Goal: Information Seeking & Learning: Learn about a topic

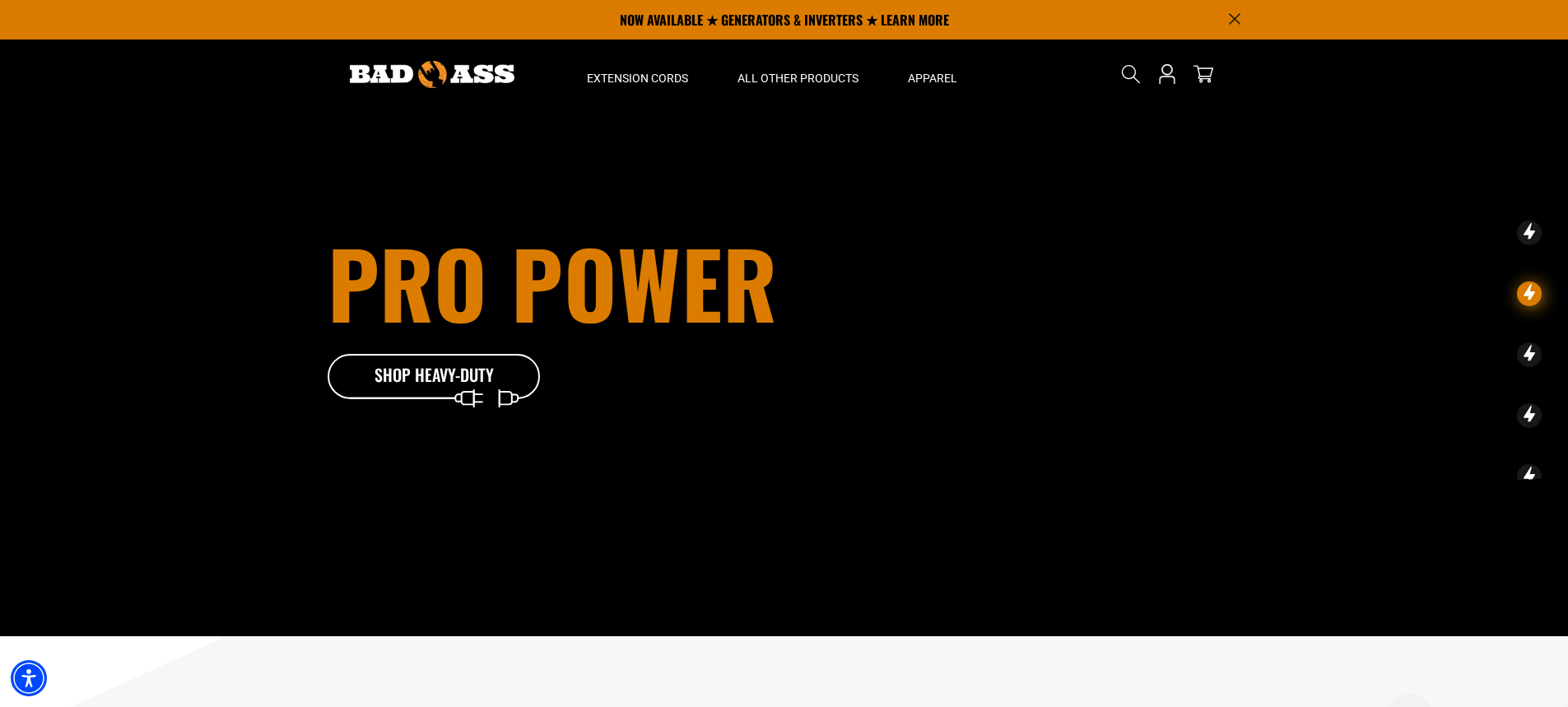
click at [477, 70] on img at bounding box center [431, 74] width 165 height 27
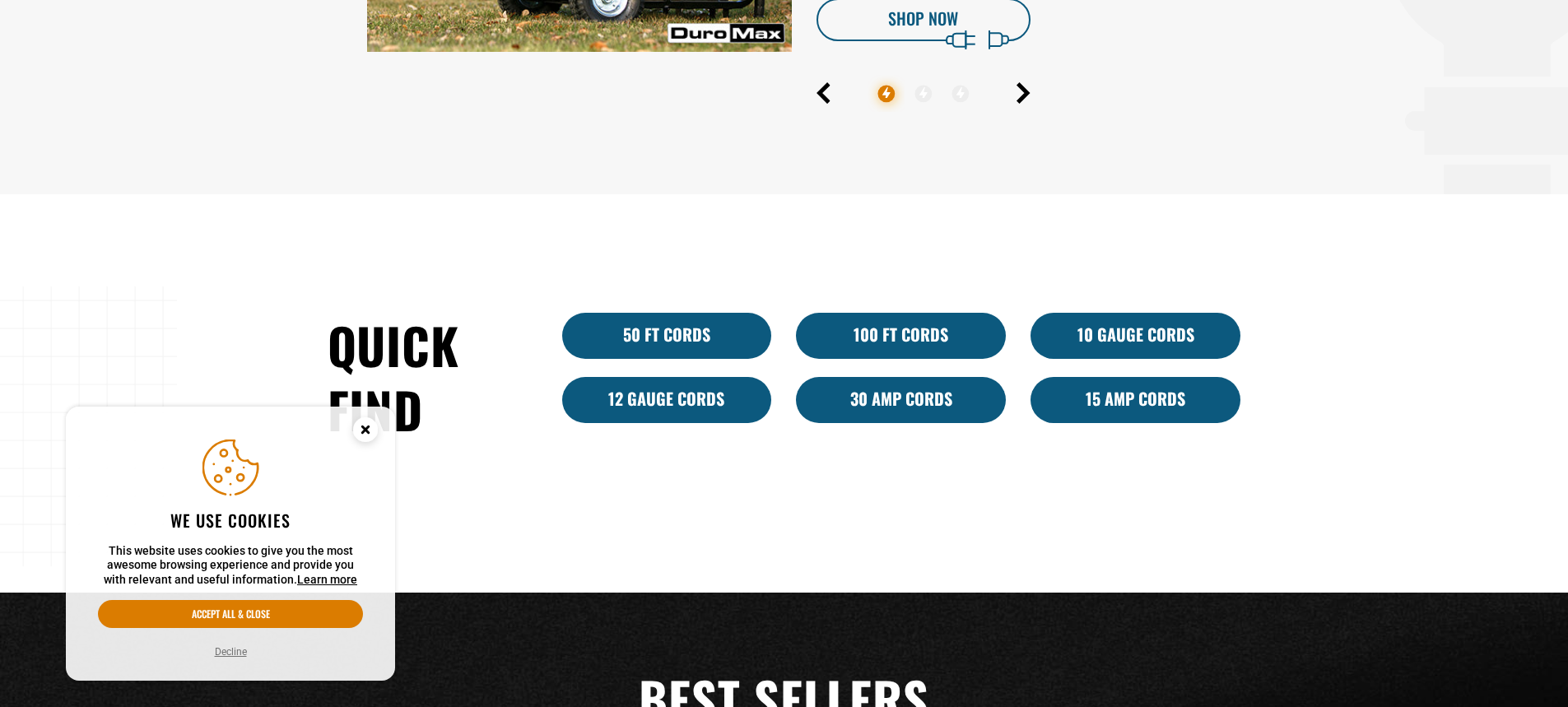
scroll to position [988, 0]
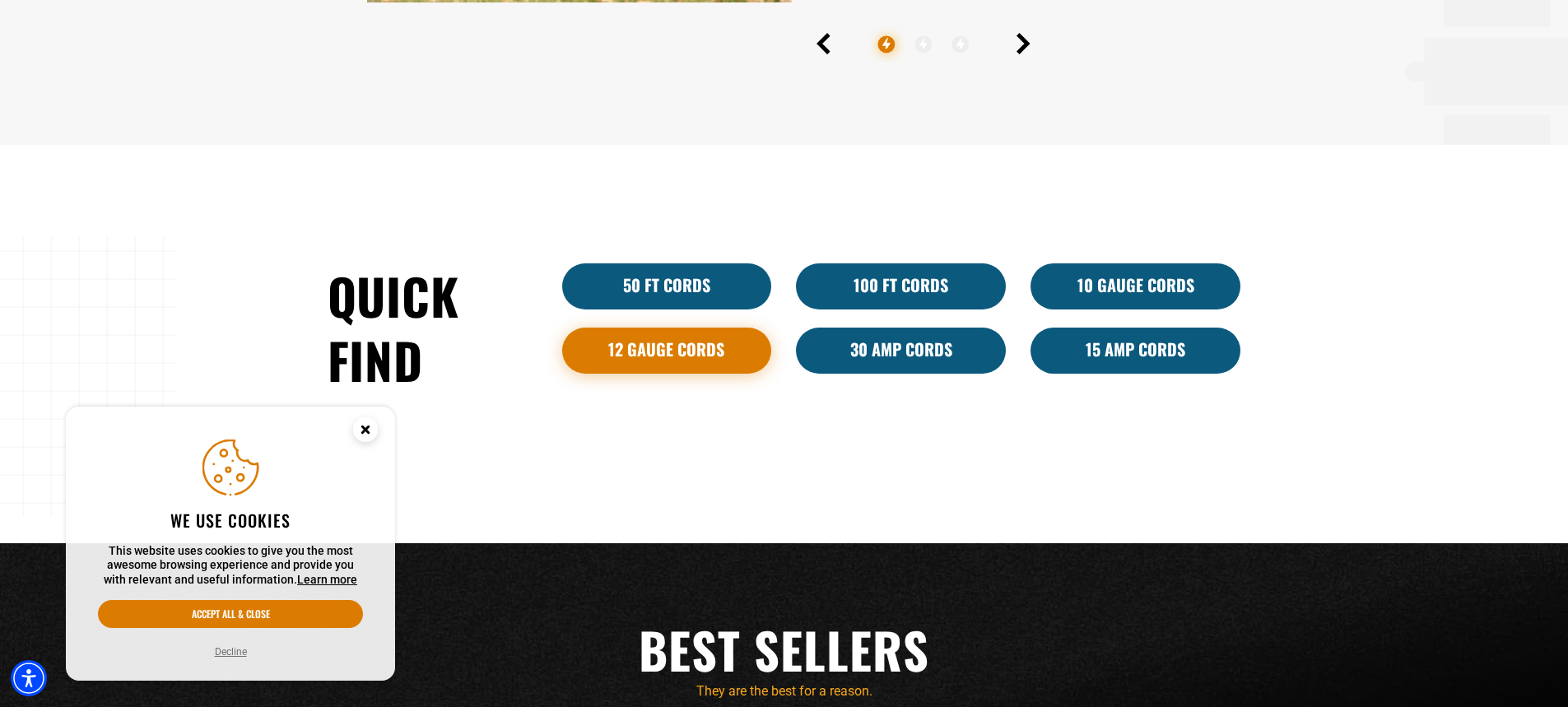
click at [660, 342] on link "12 Gauge Cords" at bounding box center [666, 350] width 209 height 46
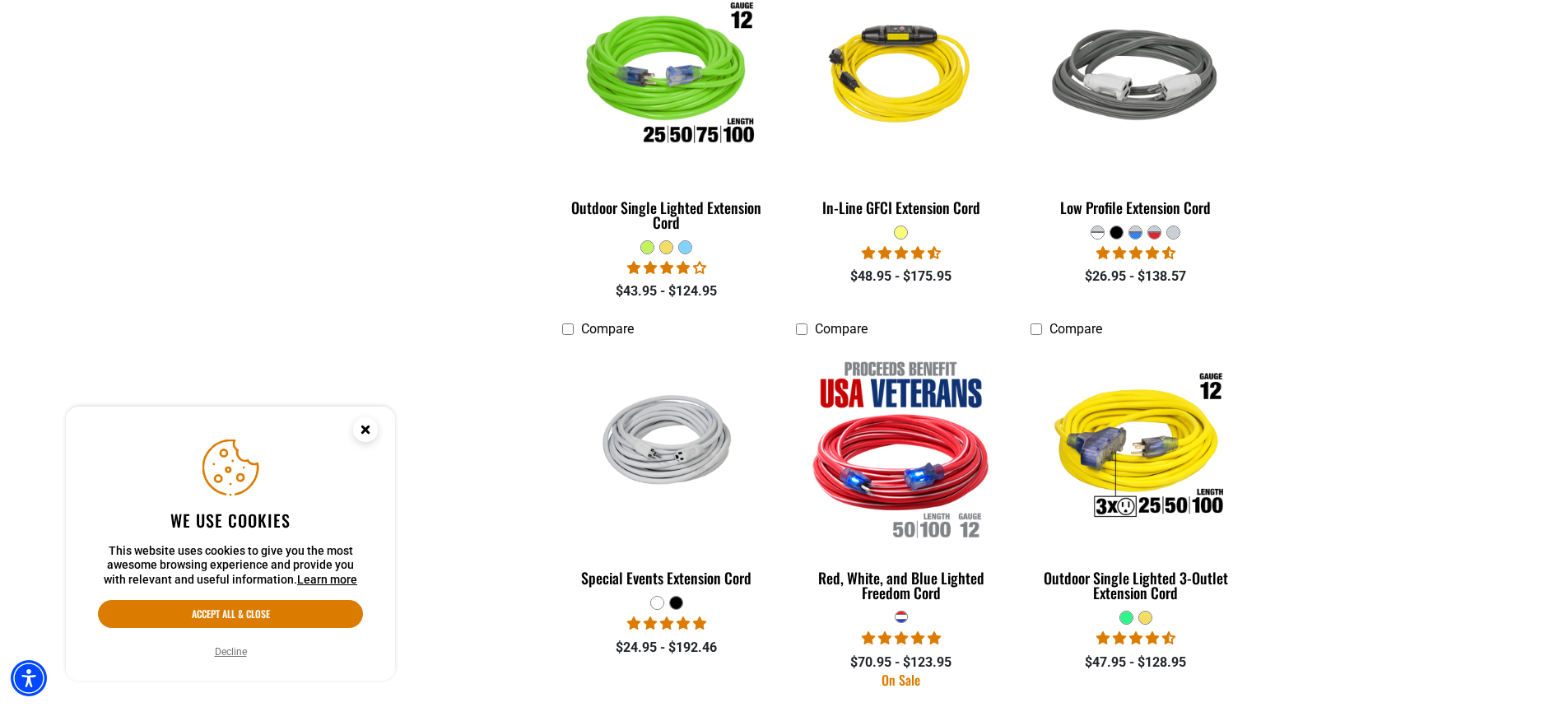
scroll to position [1482, 0]
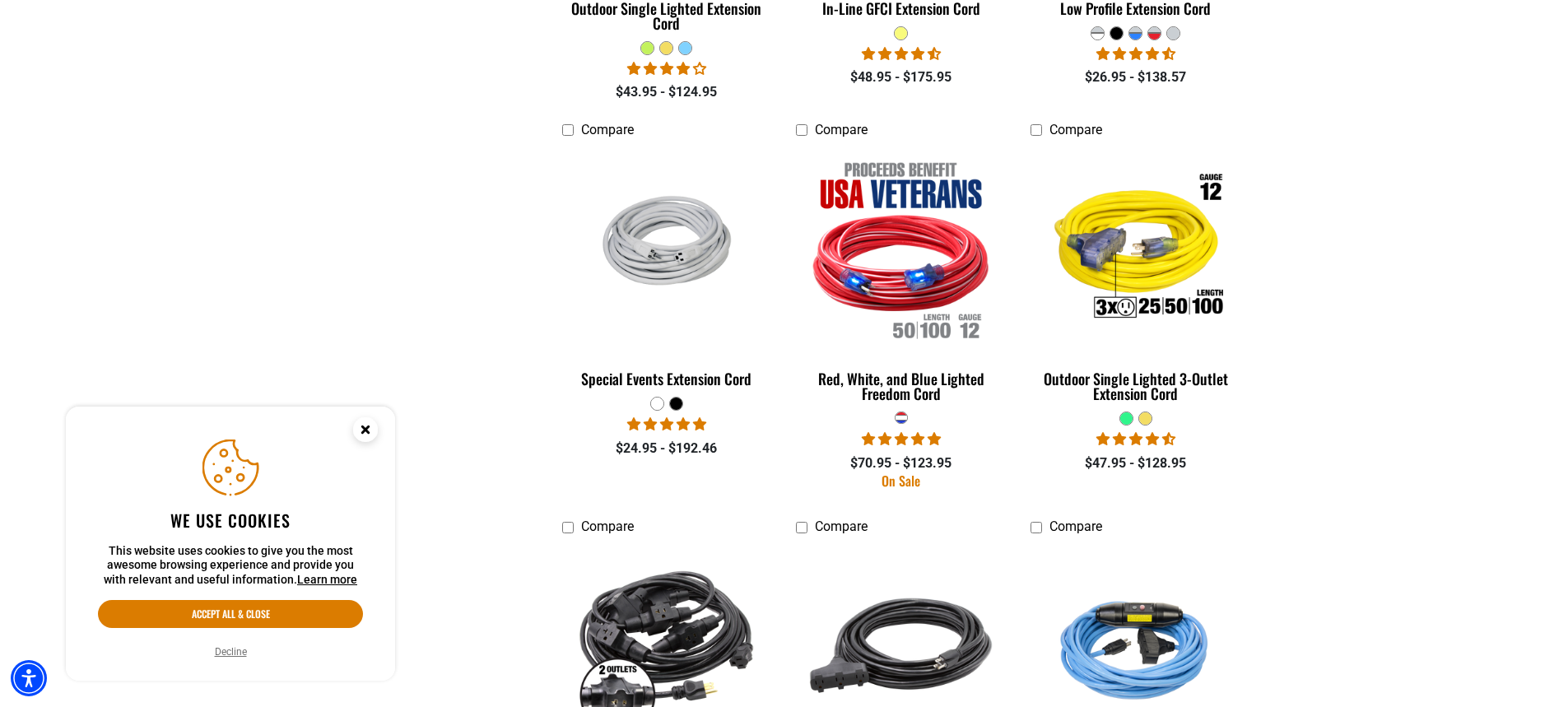
click at [361, 423] on circle "Close this option" at bounding box center [365, 430] width 25 height 25
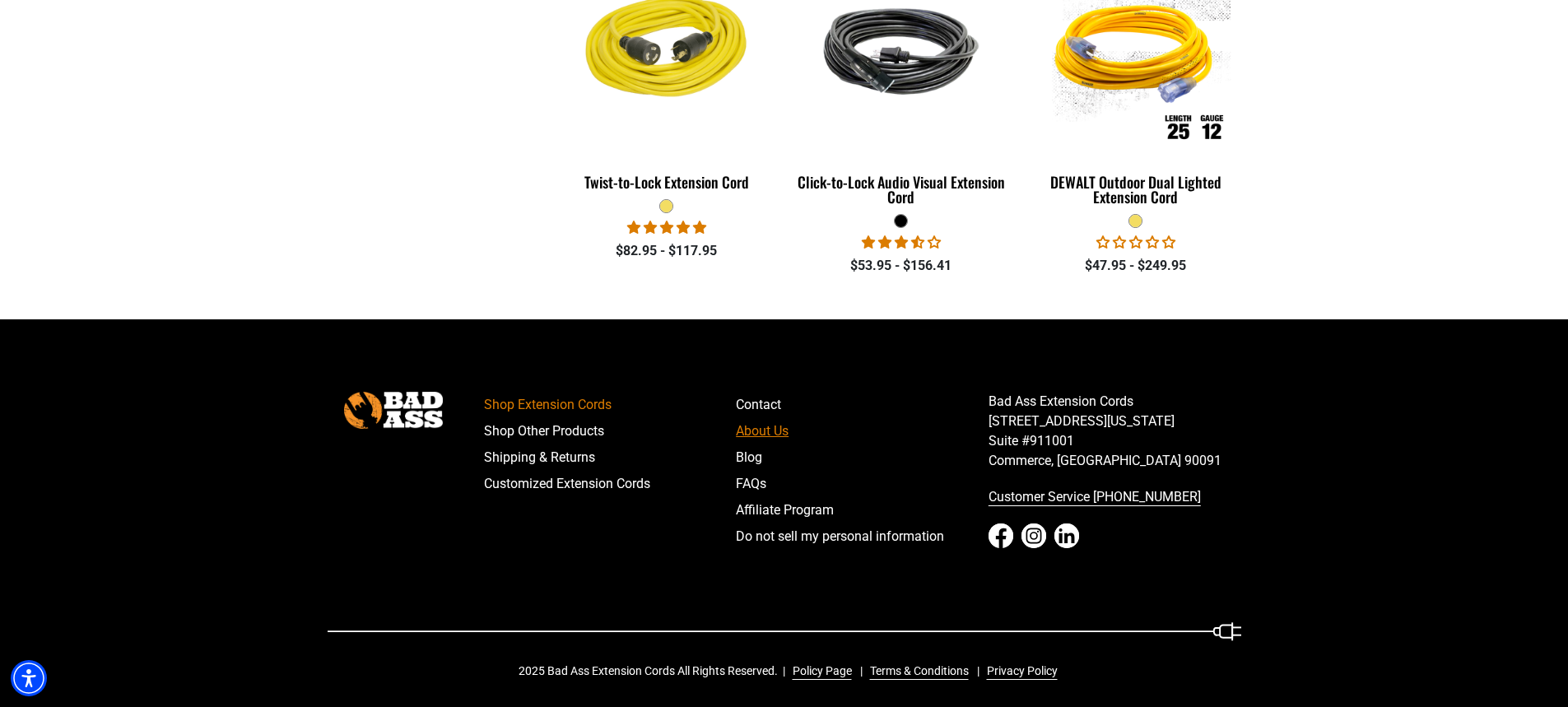
scroll to position [2818, 0]
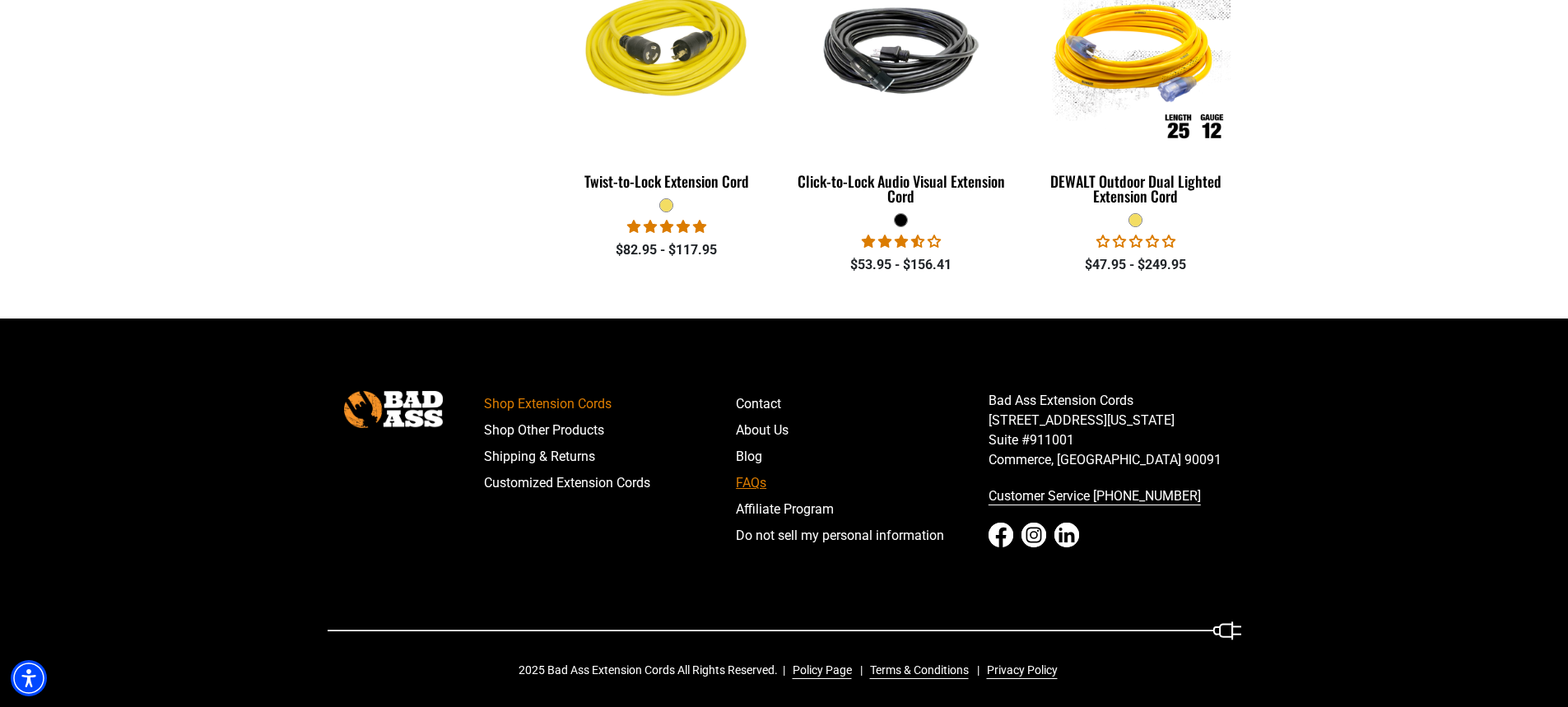
click at [751, 481] on link "FAQs" at bounding box center [861, 483] width 252 height 27
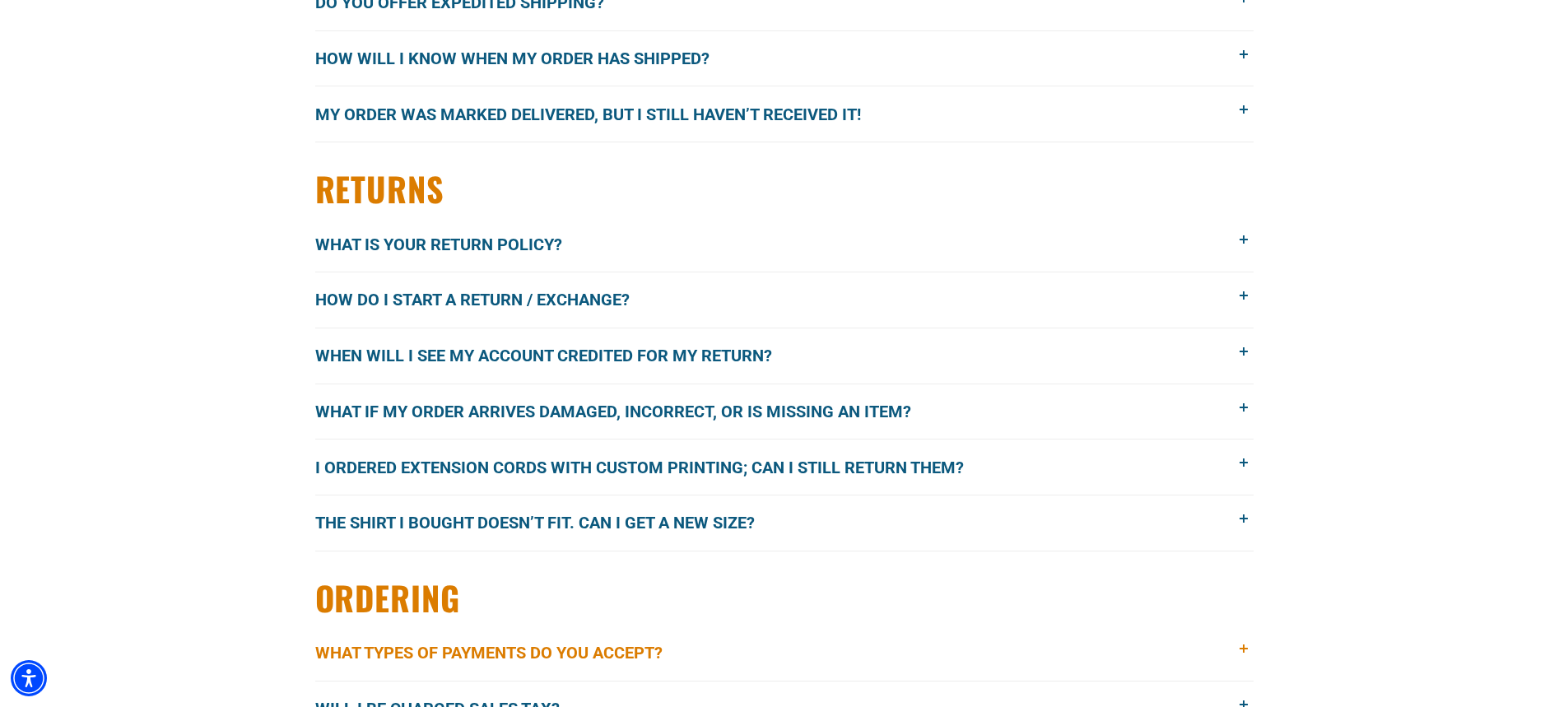
scroll to position [905, 0]
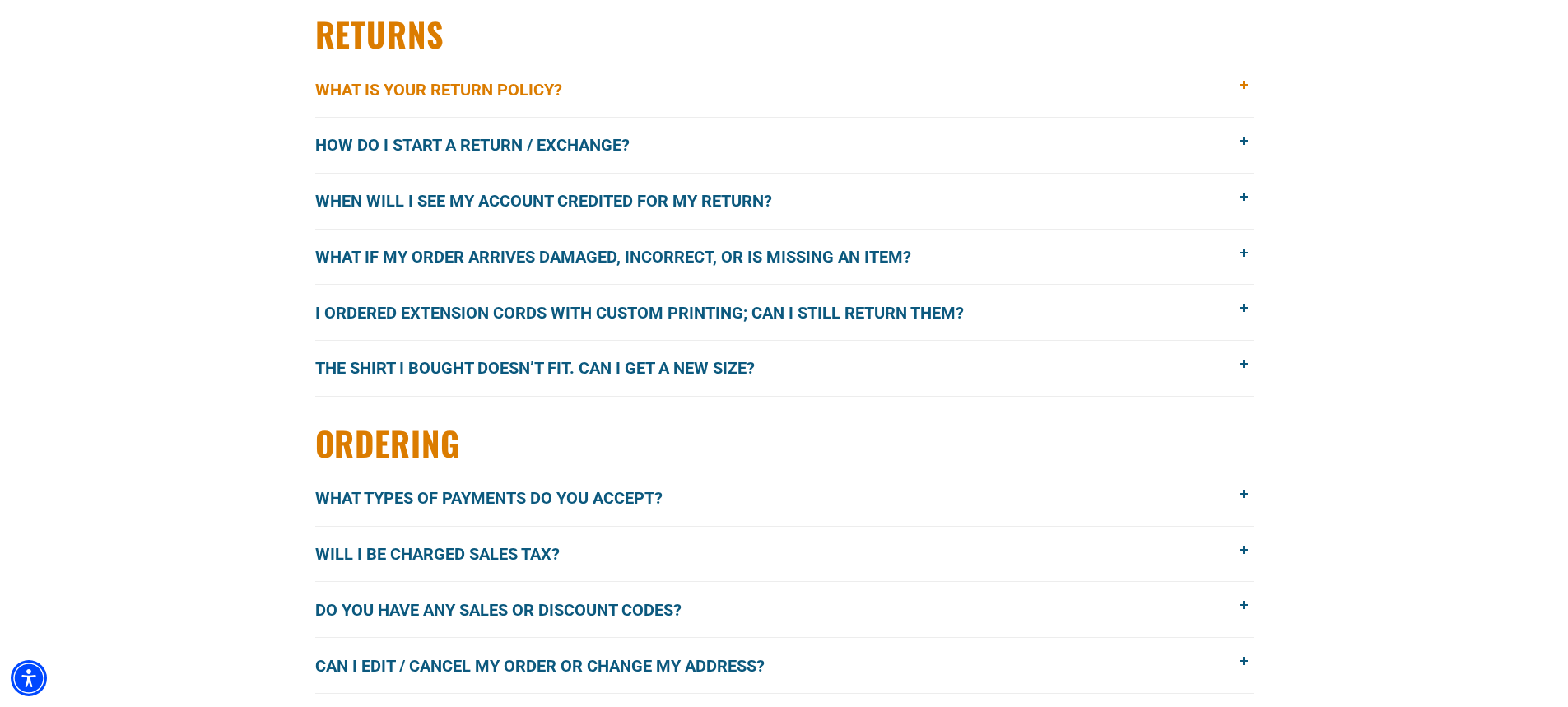
click at [534, 91] on span "What is your return policy?" at bounding box center [451, 90] width 272 height 25
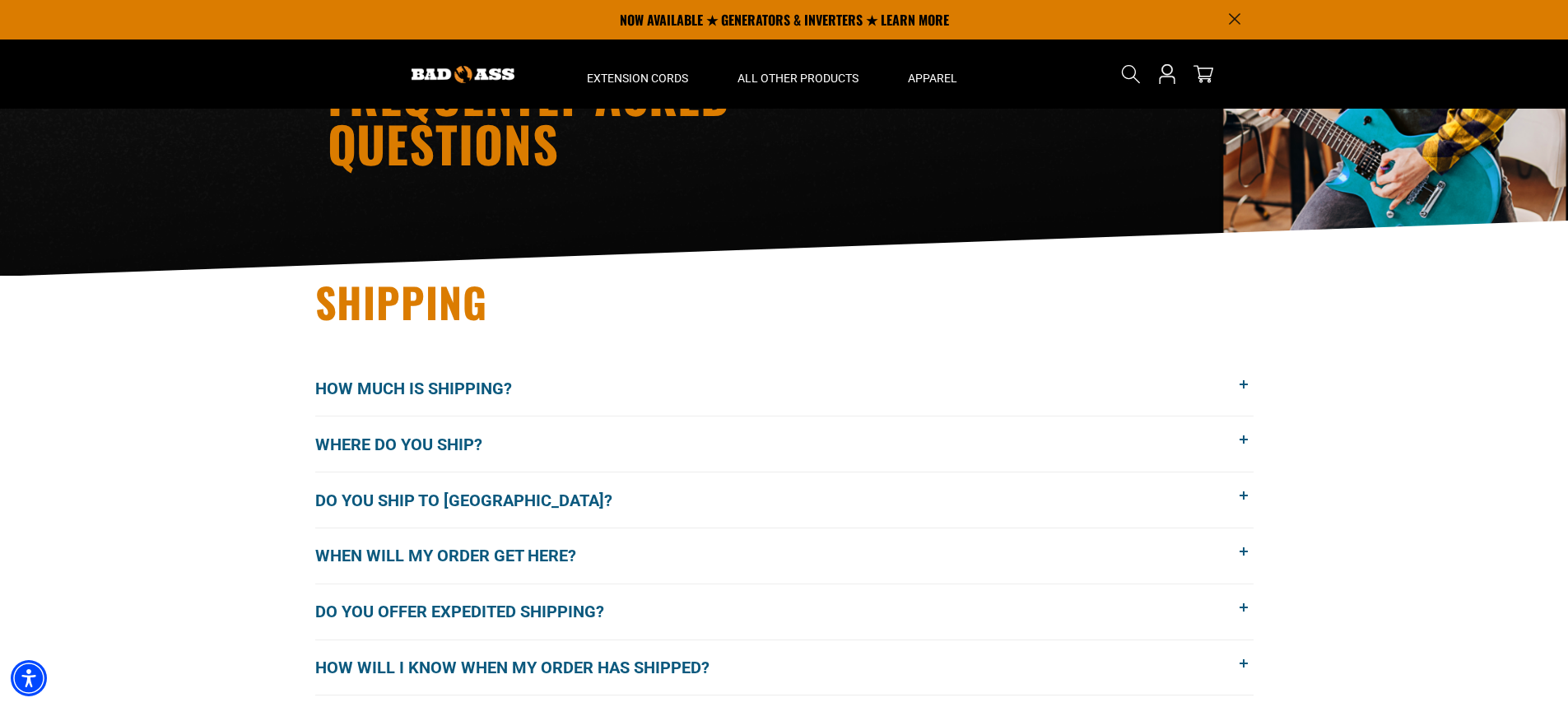
scroll to position [0, 0]
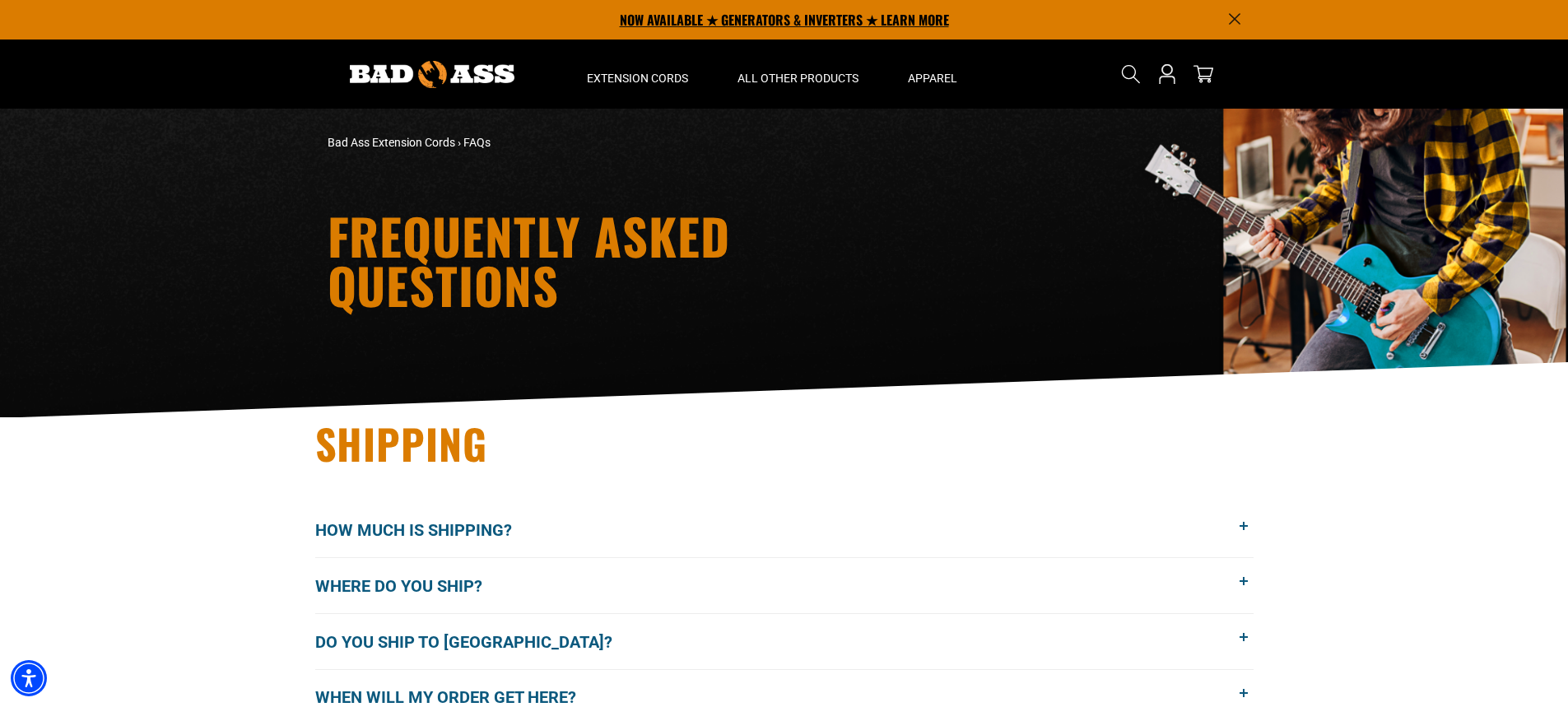
click at [758, 15] on p "NOW AVAILABLE ★ GENERATORS & INVERTERS ★ LEARN MORE" at bounding box center [784, 20] width 914 height 39
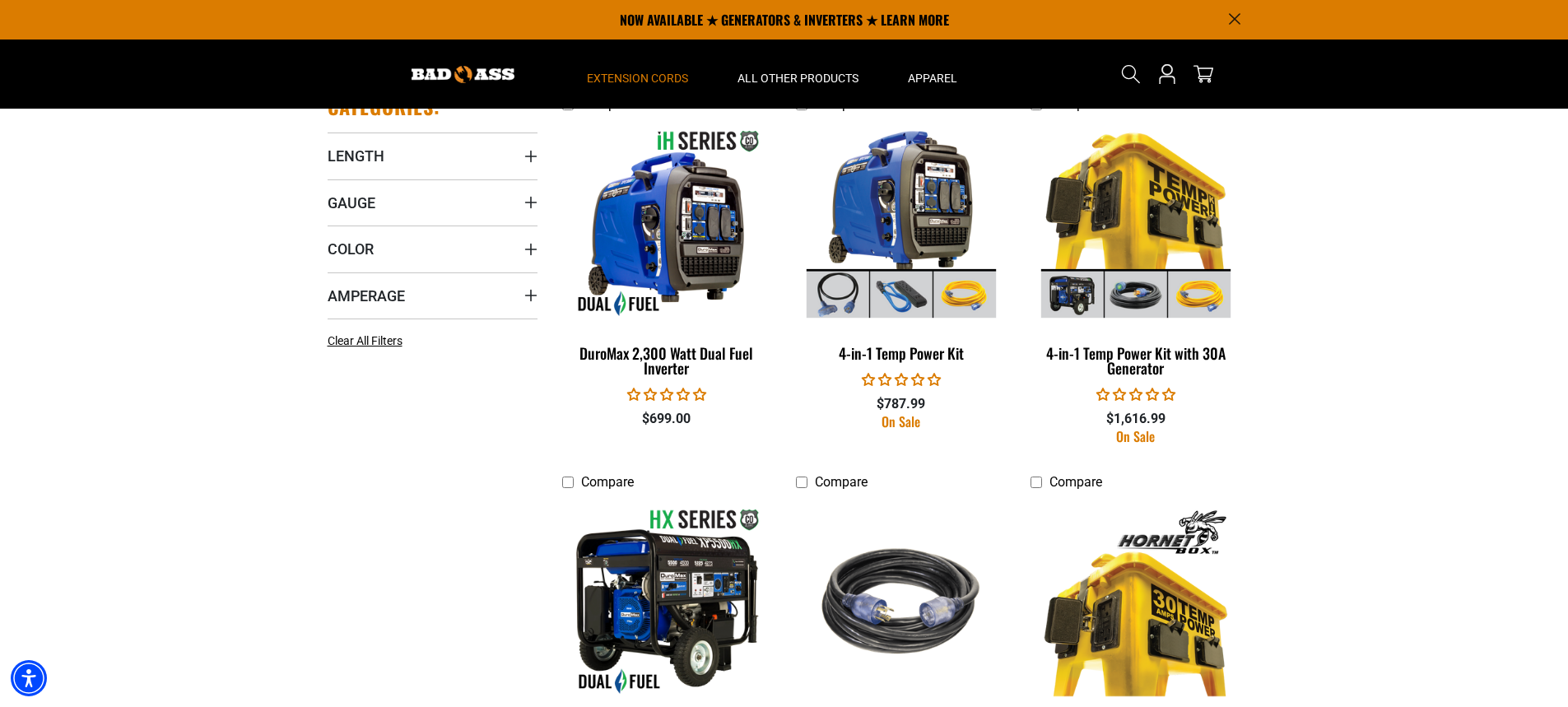
scroll to position [741, 0]
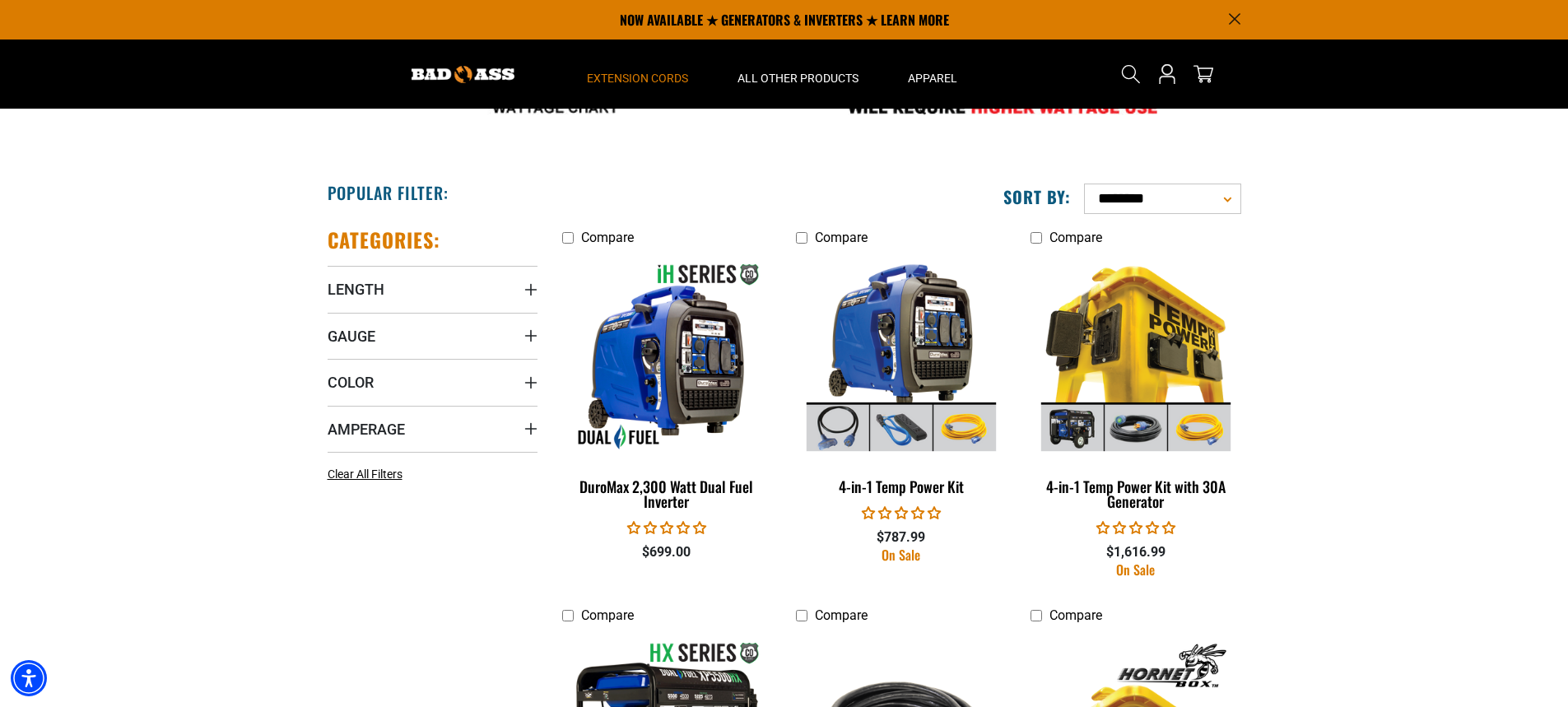
click at [1112, 197] on select "**********" at bounding box center [1162, 199] width 157 height 30
select select "**********"
click at [1084, 184] on select "**********" at bounding box center [1162, 199] width 157 height 30
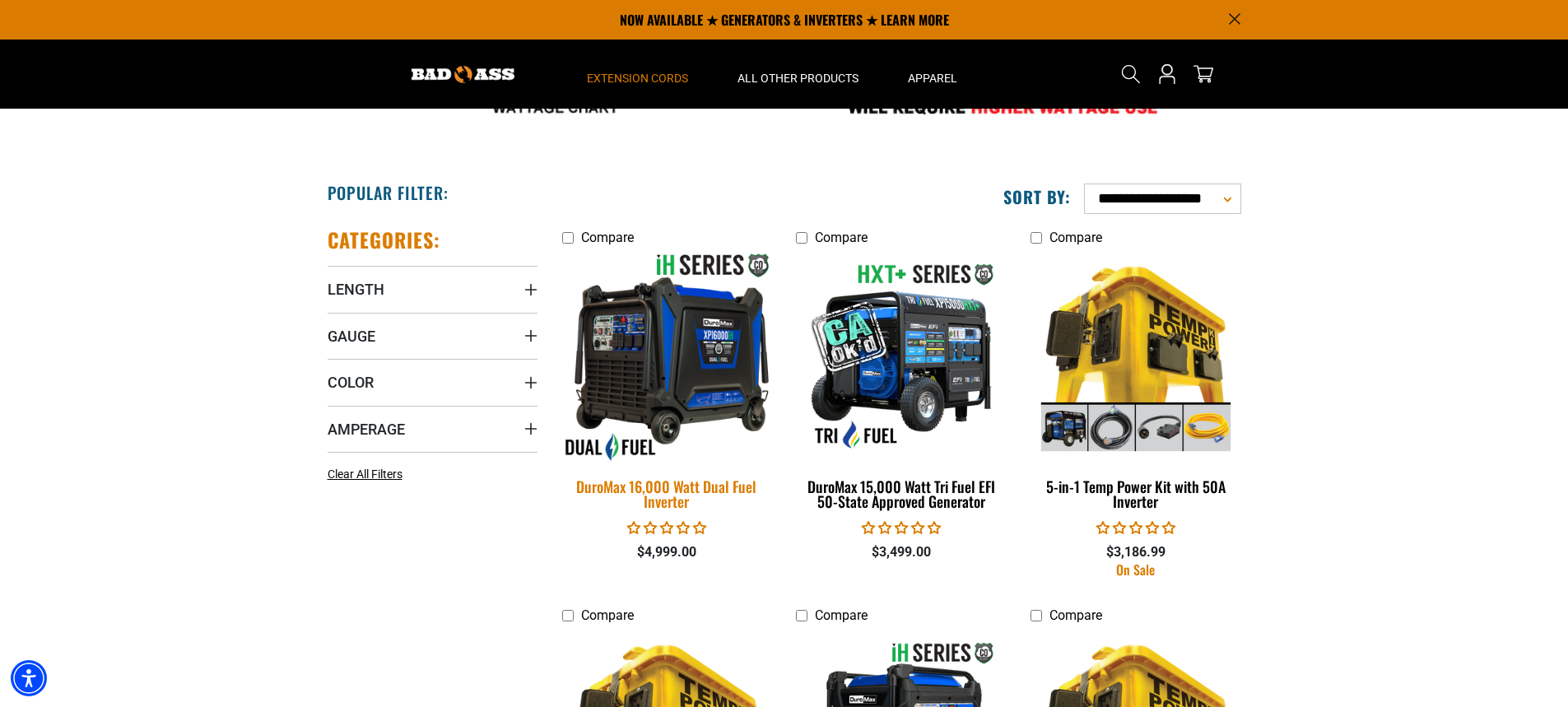
click at [697, 337] on img at bounding box center [666, 357] width 230 height 210
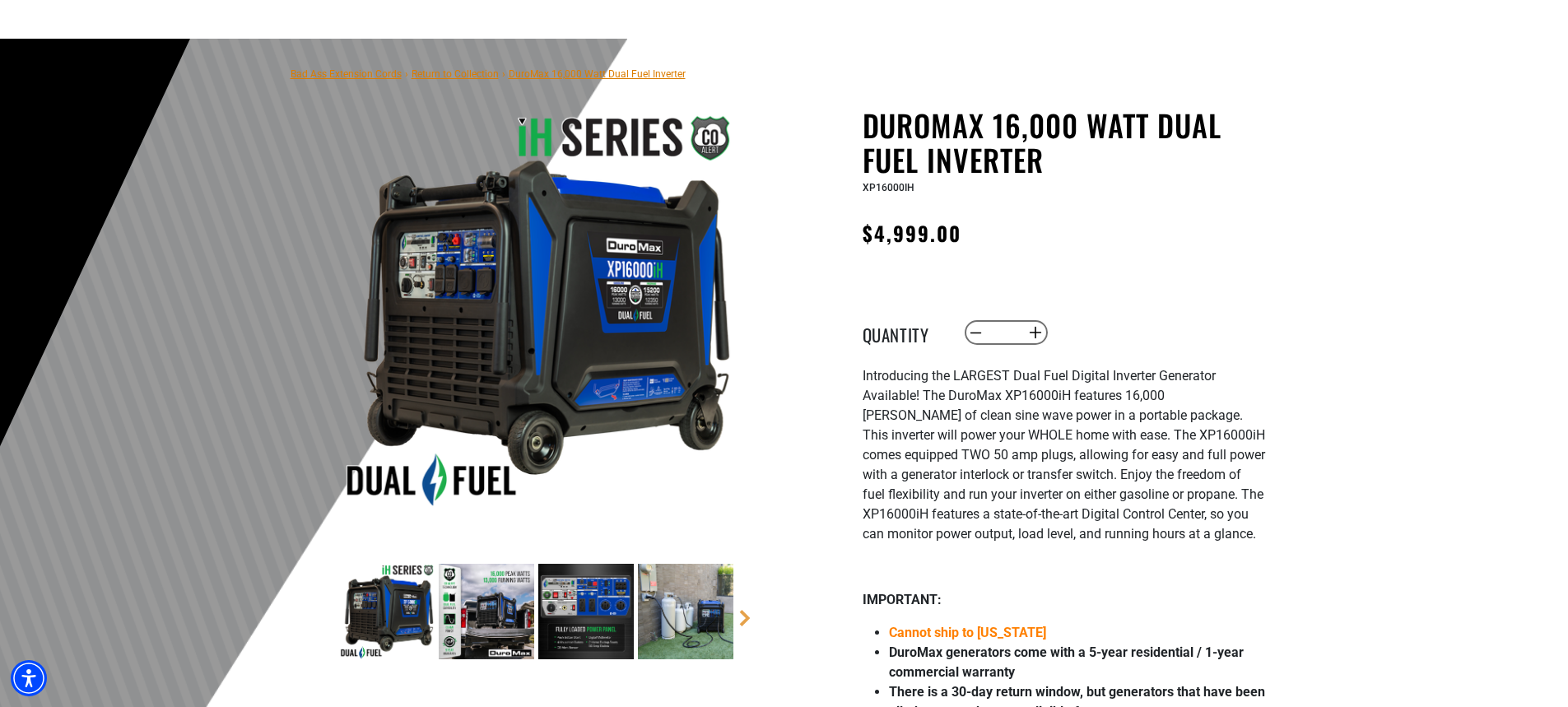
scroll to position [165, 0]
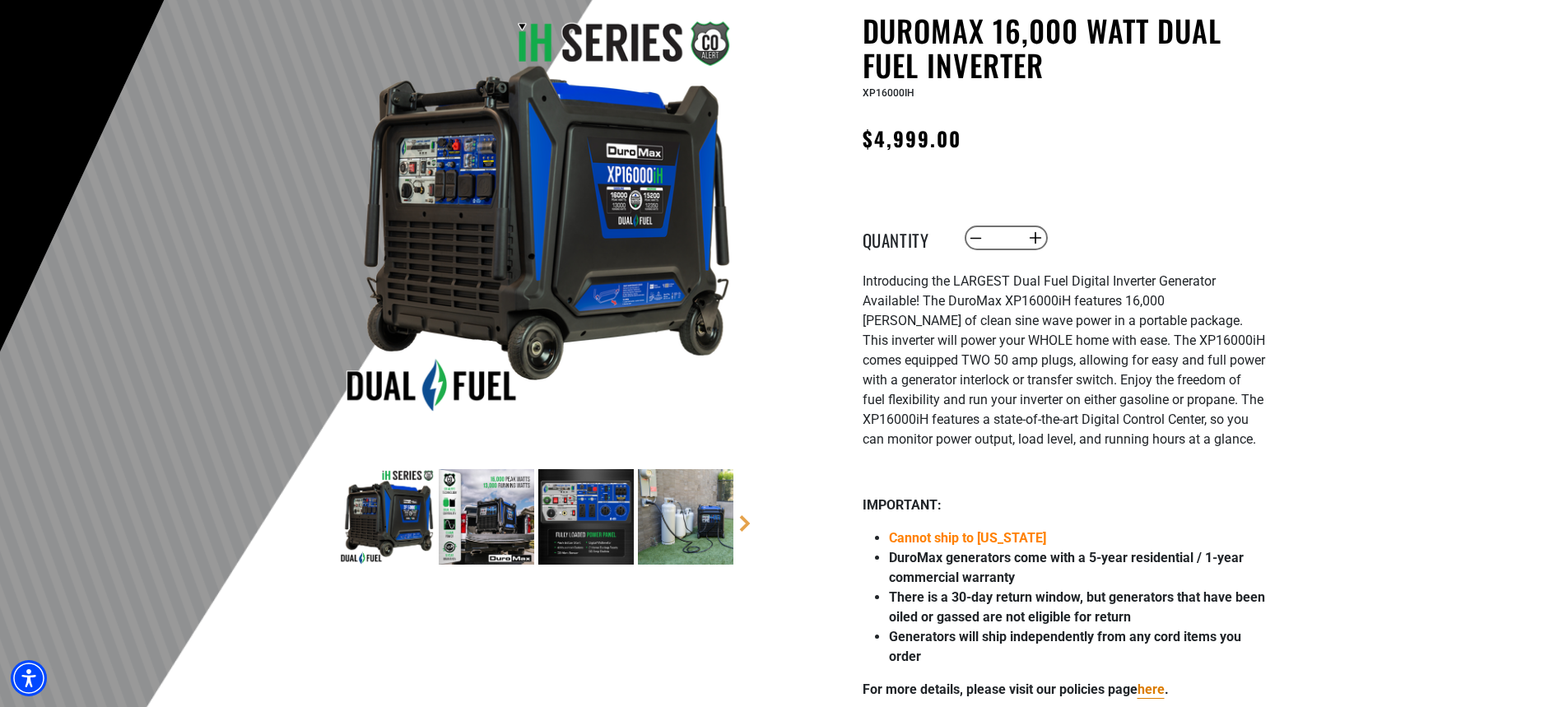
click at [582, 543] on img at bounding box center [586, 516] width 95 height 95
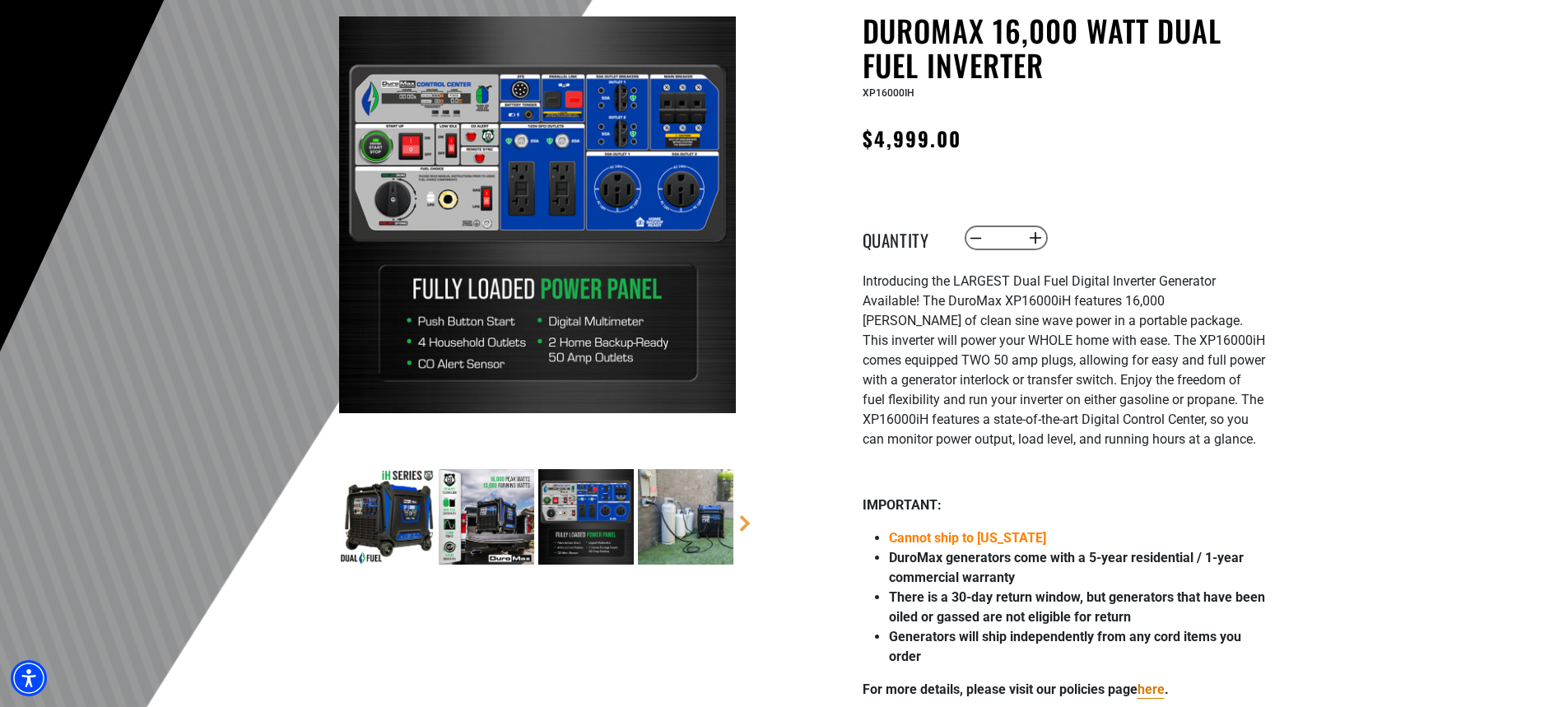
click at [513, 212] on img at bounding box center [537, 214] width 397 height 397
click at [532, 226] on img at bounding box center [537, 214] width 397 height 397
click at [530, 233] on img at bounding box center [537, 214] width 397 height 397
click at [469, 525] on img at bounding box center [486, 516] width 95 height 95
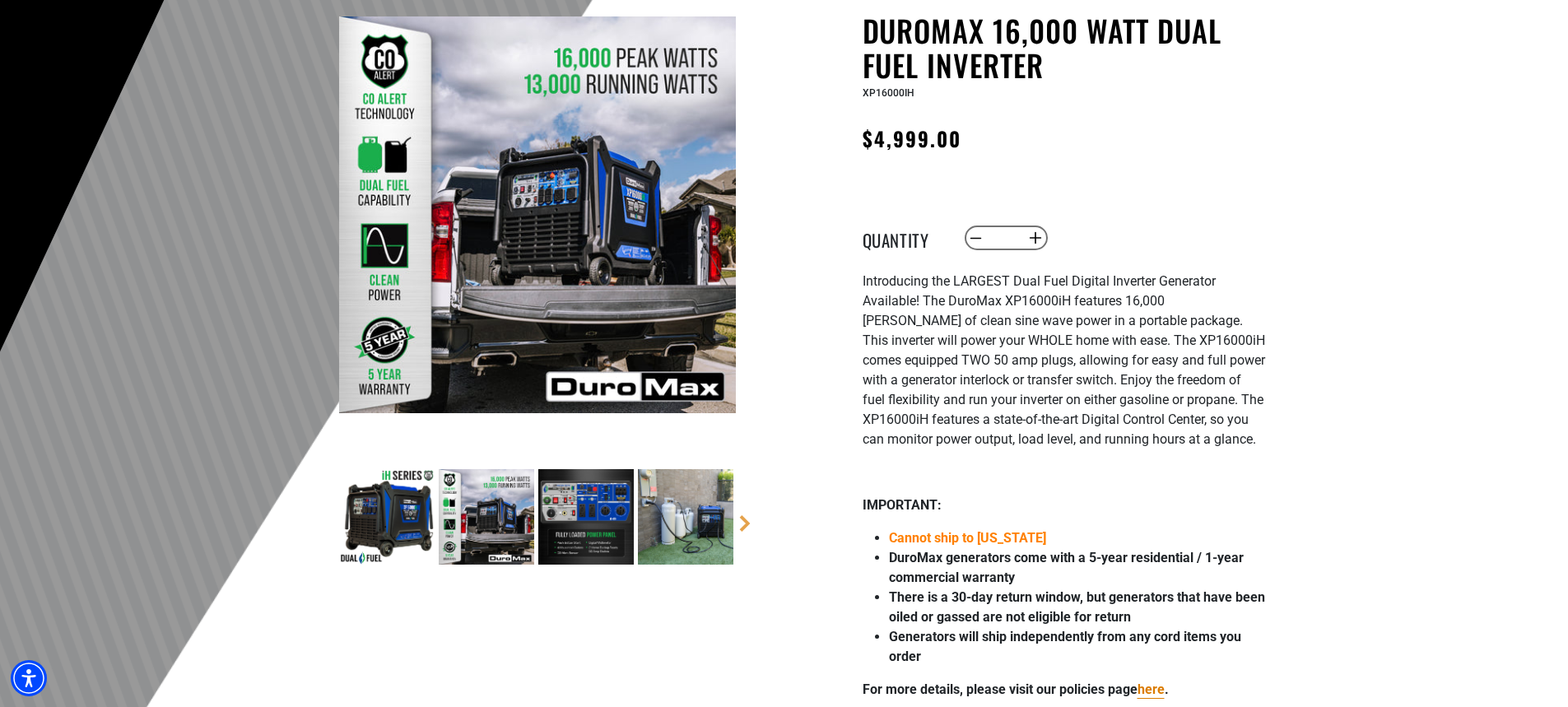
click at [701, 520] on img at bounding box center [685, 516] width 95 height 95
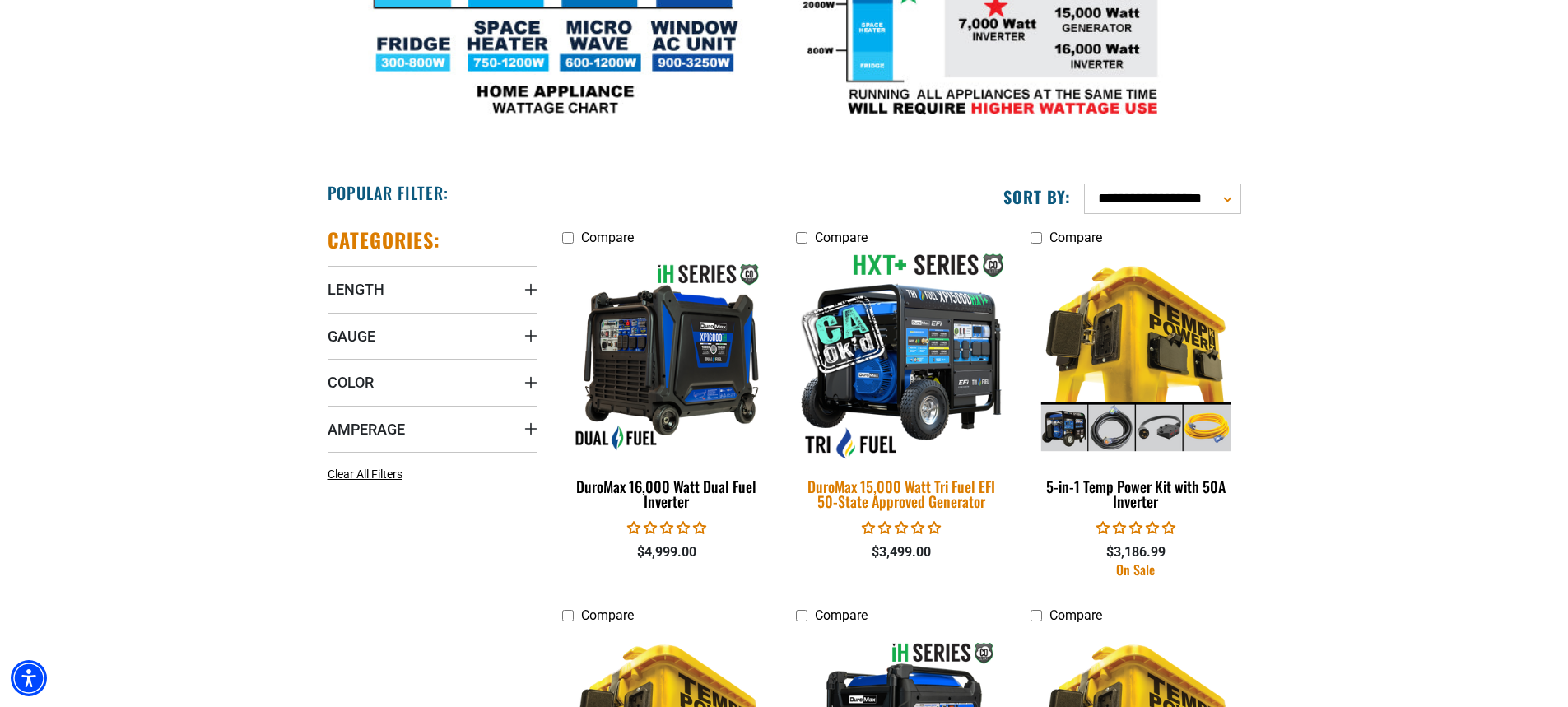
click at [965, 376] on img at bounding box center [901, 357] width 230 height 210
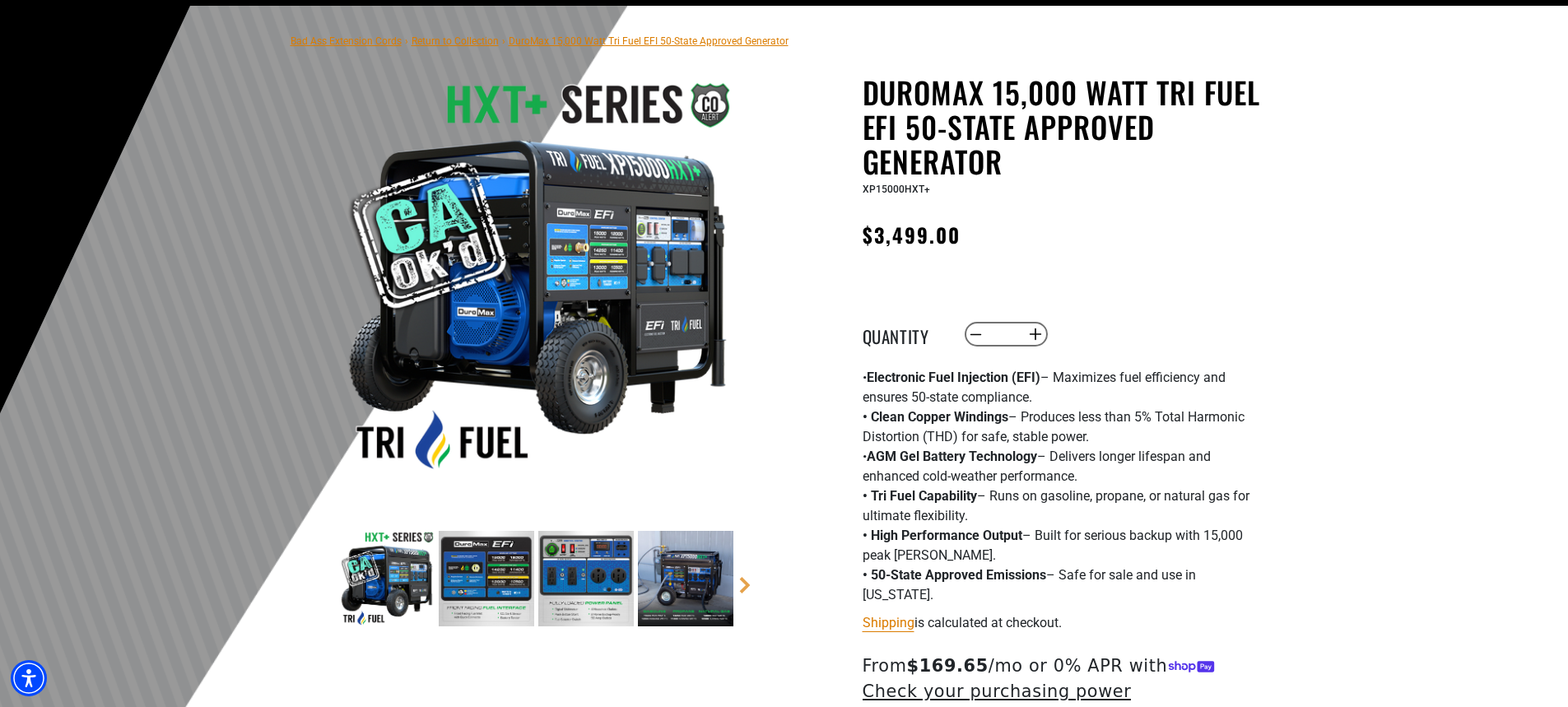
scroll to position [247, 0]
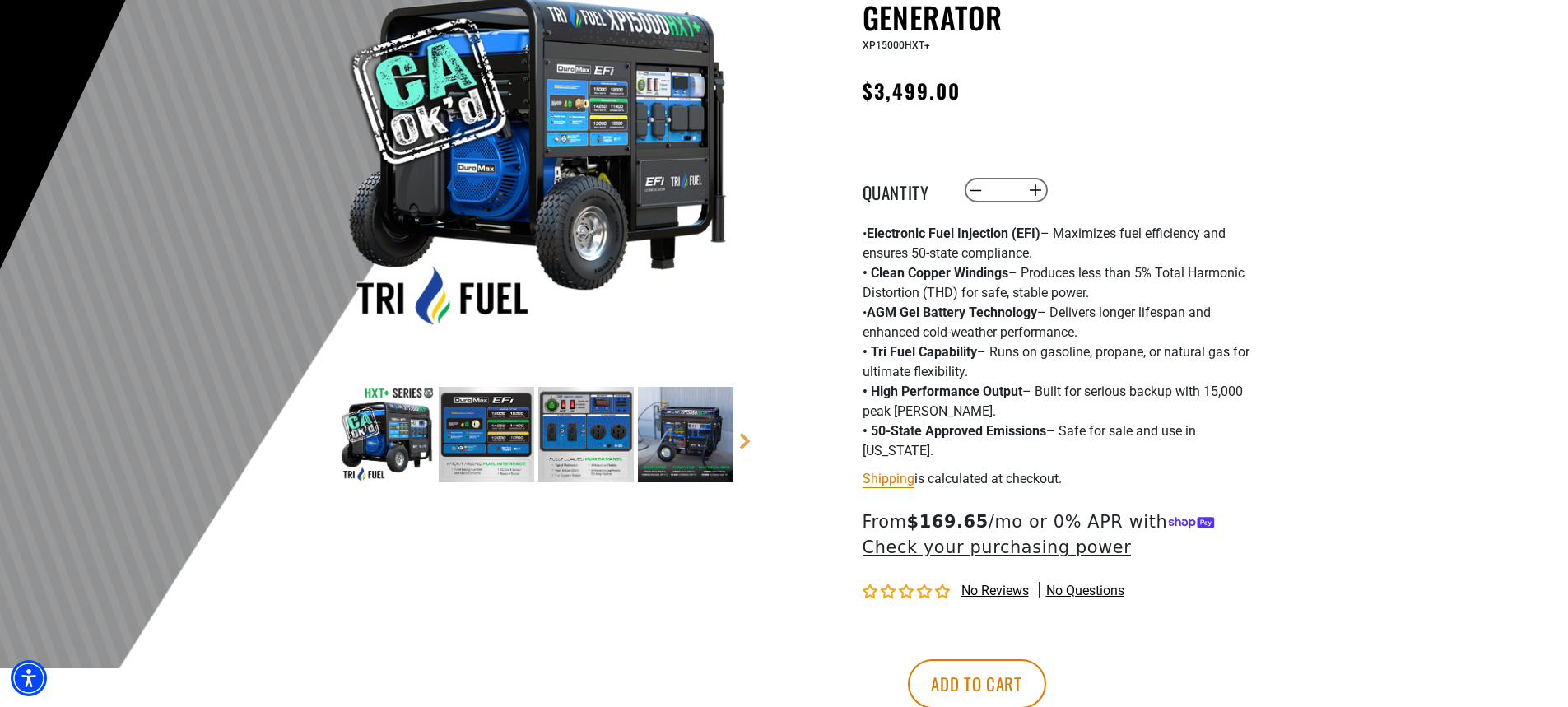
click at [465, 447] on img at bounding box center [486, 434] width 95 height 95
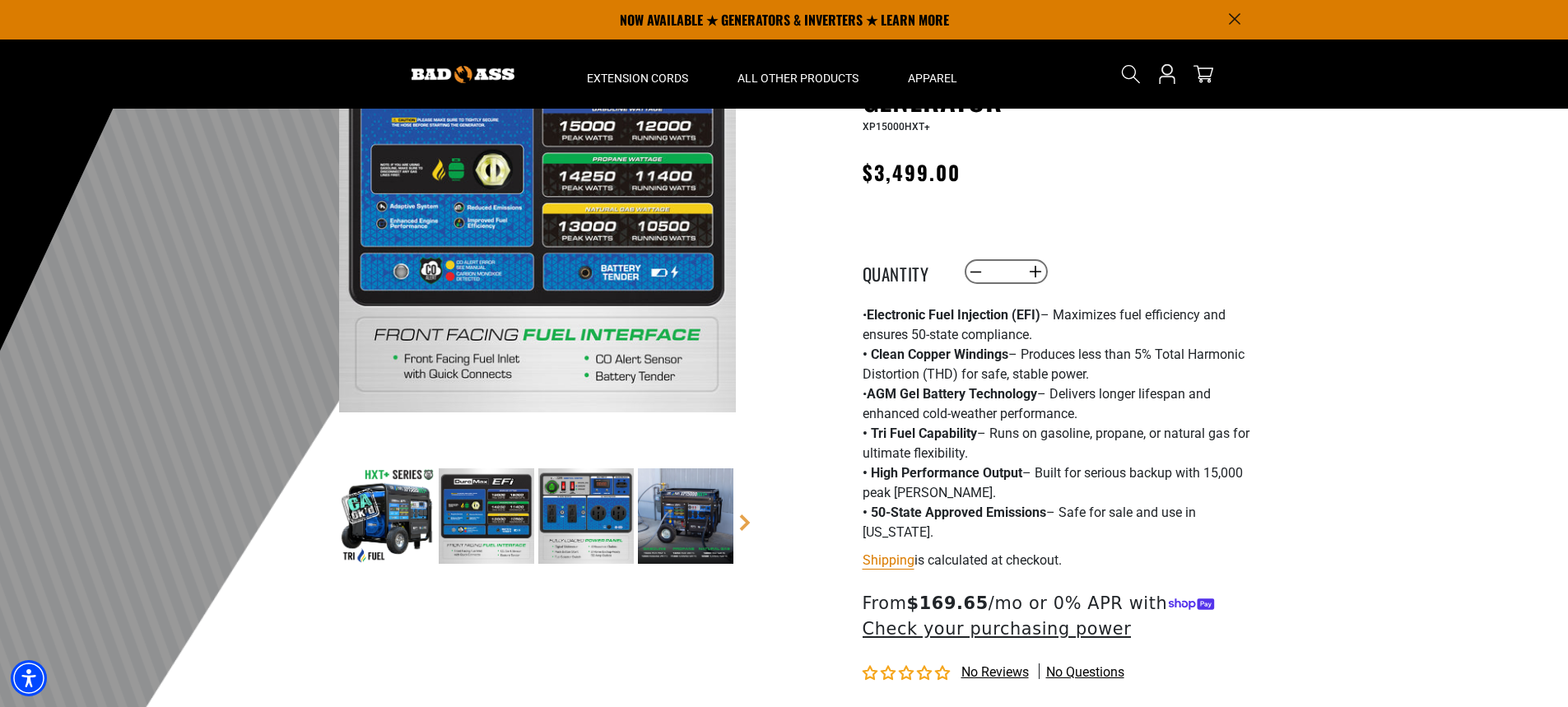
scroll to position [165, 0]
